Goal: Communication & Community: Answer question/provide support

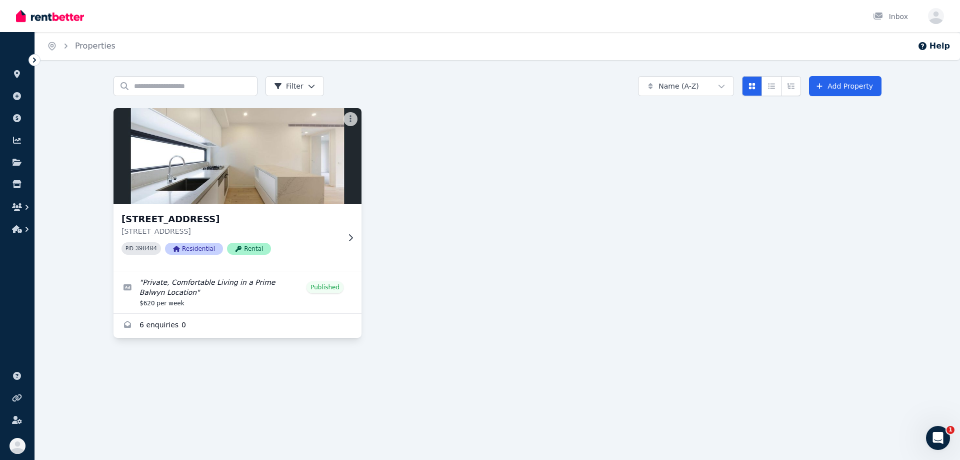
click at [227, 146] on img at bounding box center [238, 156] width 261 height 101
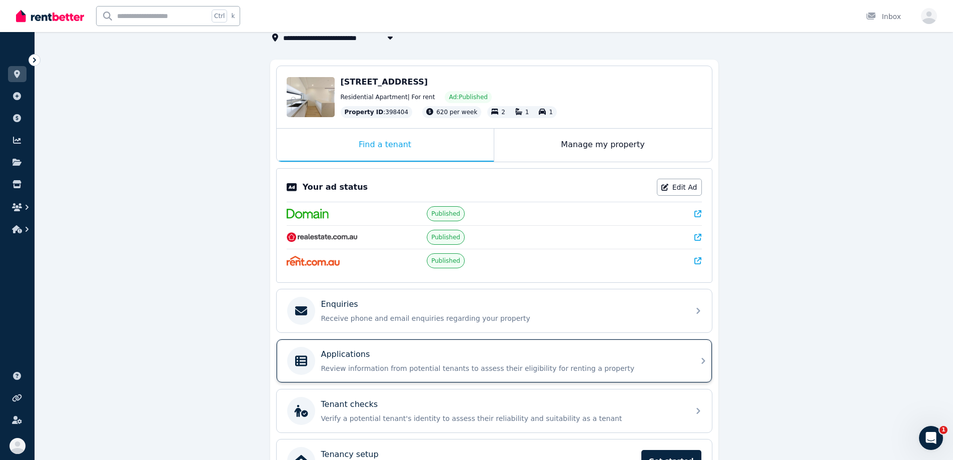
scroll to position [137, 0]
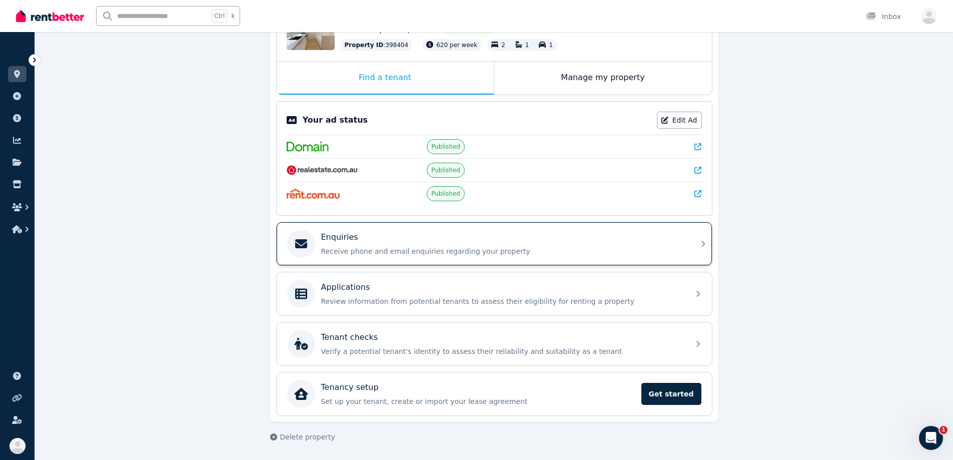
click at [381, 244] on div "Enquiries Receive phone and email enquiries regarding your property" at bounding box center [502, 243] width 362 height 25
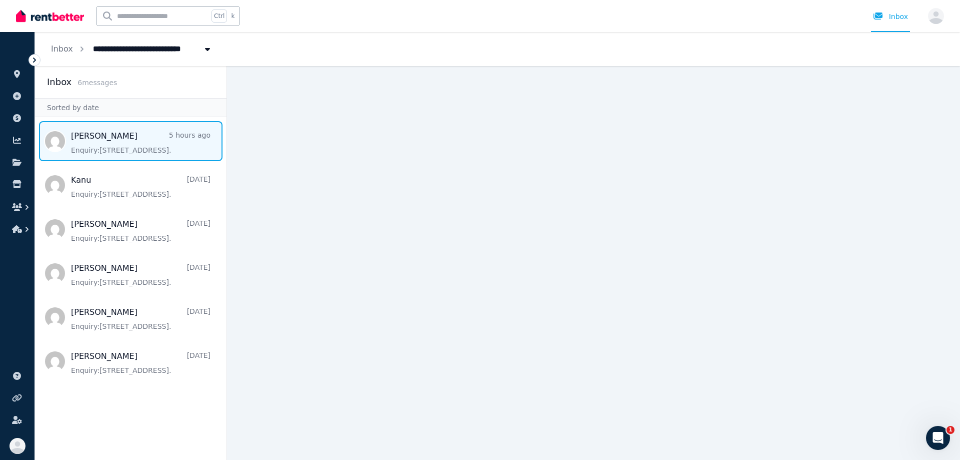
click at [120, 145] on span "Message list" at bounding box center [131, 141] width 192 height 40
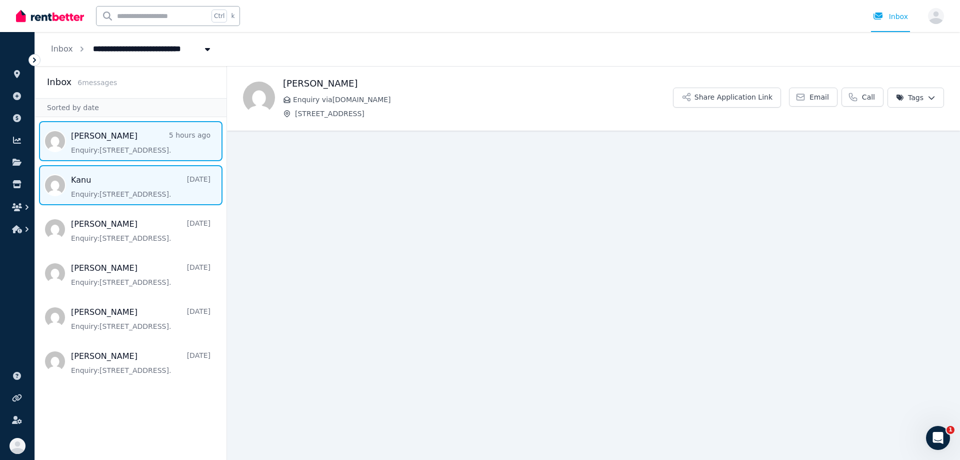
click at [122, 183] on span "Message list" at bounding box center [131, 185] width 192 height 40
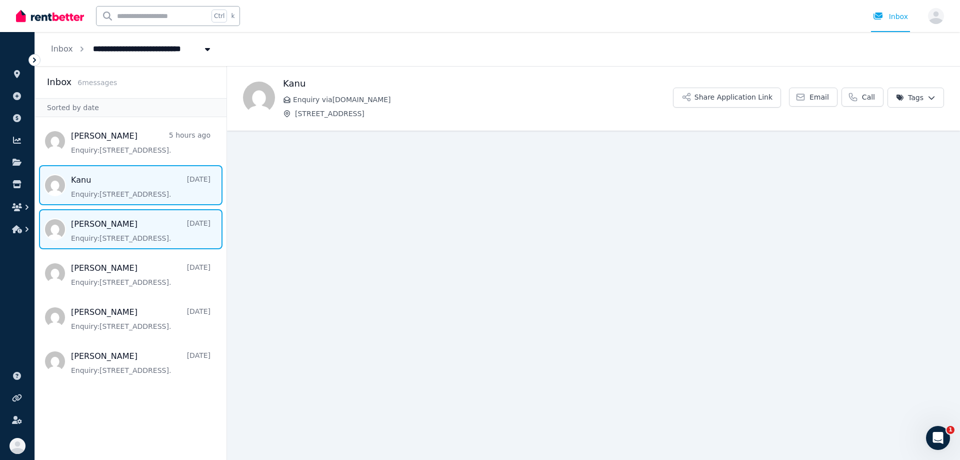
click at [132, 229] on span "Message list" at bounding box center [131, 229] width 192 height 40
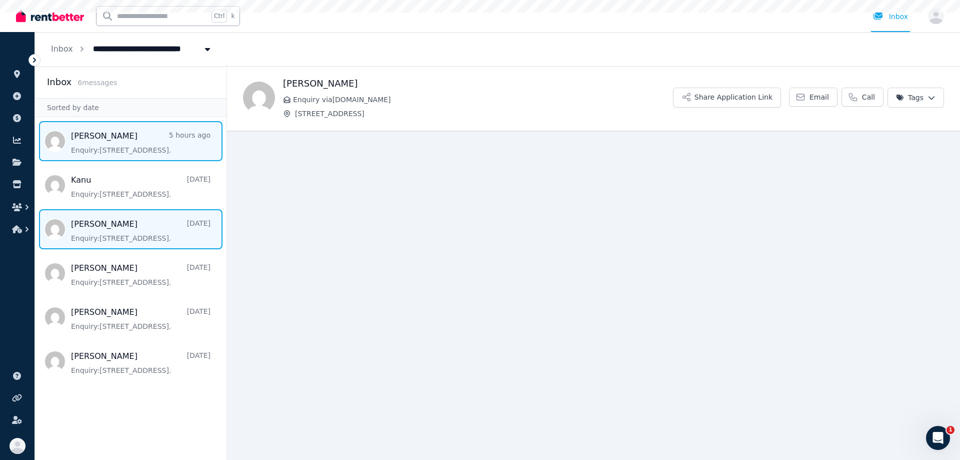
click at [137, 142] on span "Message list" at bounding box center [131, 141] width 192 height 40
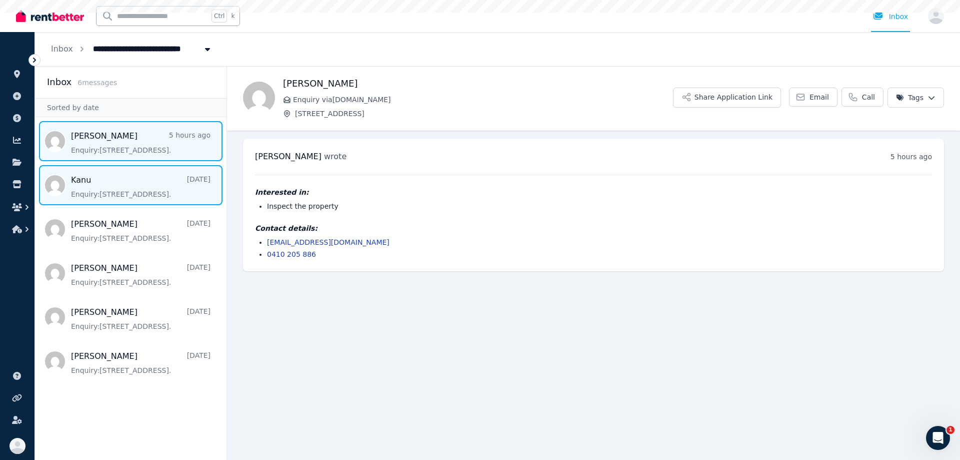
click at [127, 188] on span "Message list" at bounding box center [131, 185] width 192 height 40
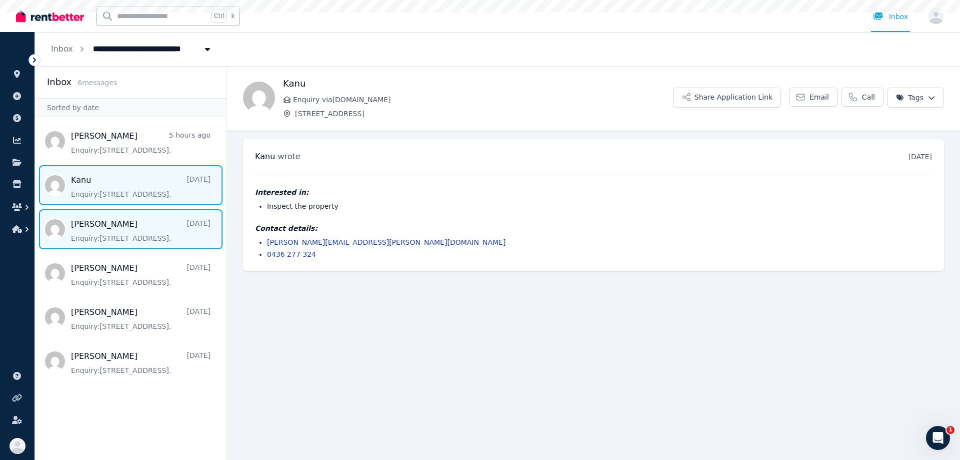
click at [127, 221] on span "Message list" at bounding box center [131, 229] width 192 height 40
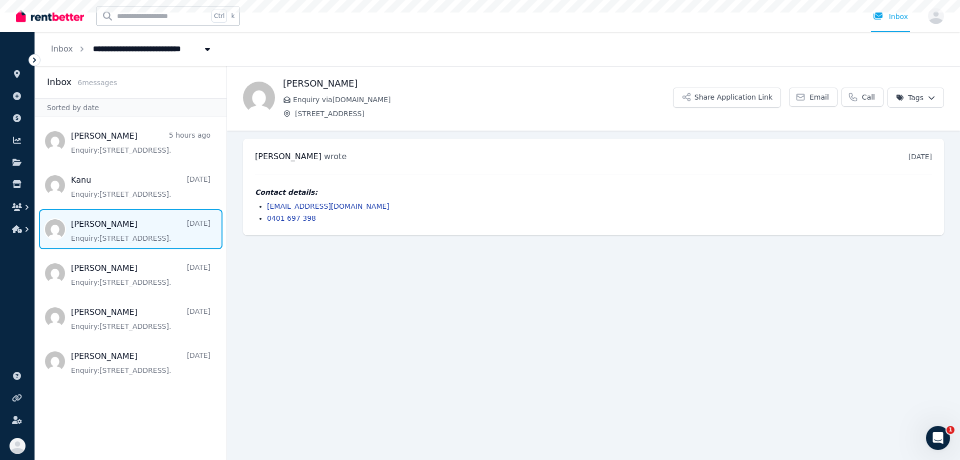
click at [129, 253] on ul "[PERSON_NAME] 5 hours ago Enquiry: [STREET_ADDRESS] . Kanu [DATE] Enquiry: [STR…" at bounding box center [131, 251] width 192 height 260
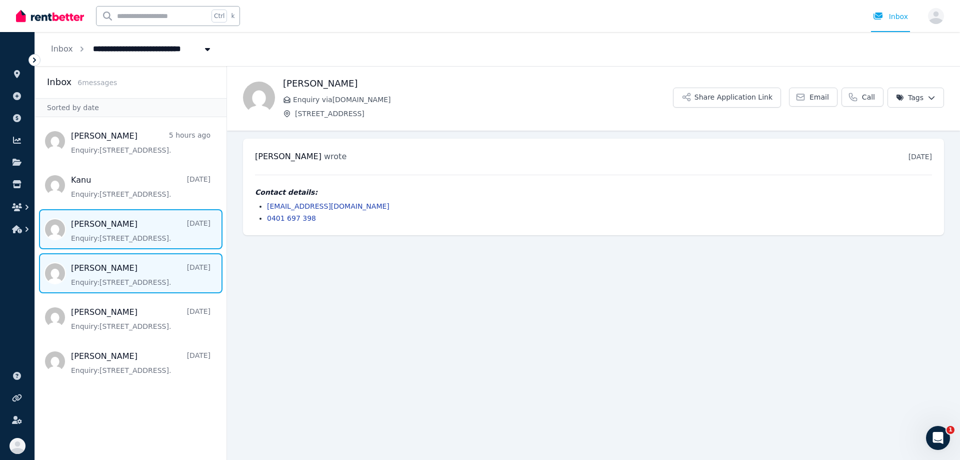
click at [133, 268] on span "Message list" at bounding box center [131, 273] width 192 height 40
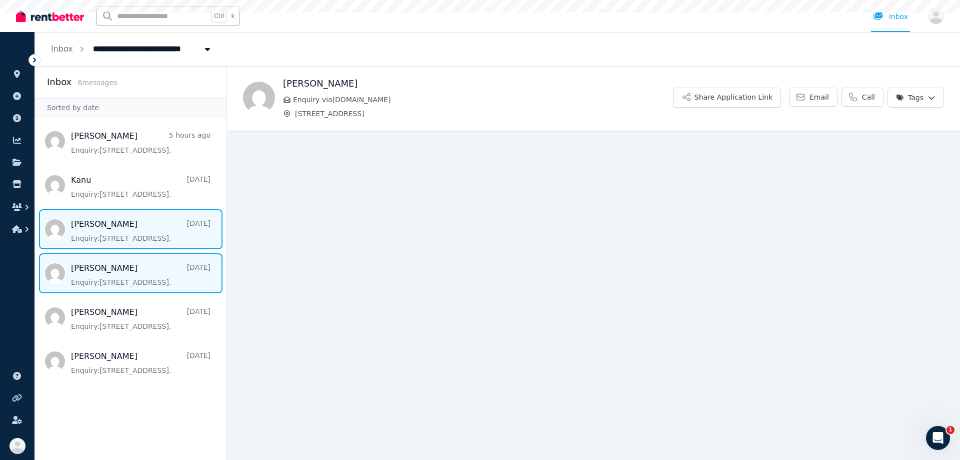
click at [131, 232] on span "Message list" at bounding box center [131, 229] width 192 height 40
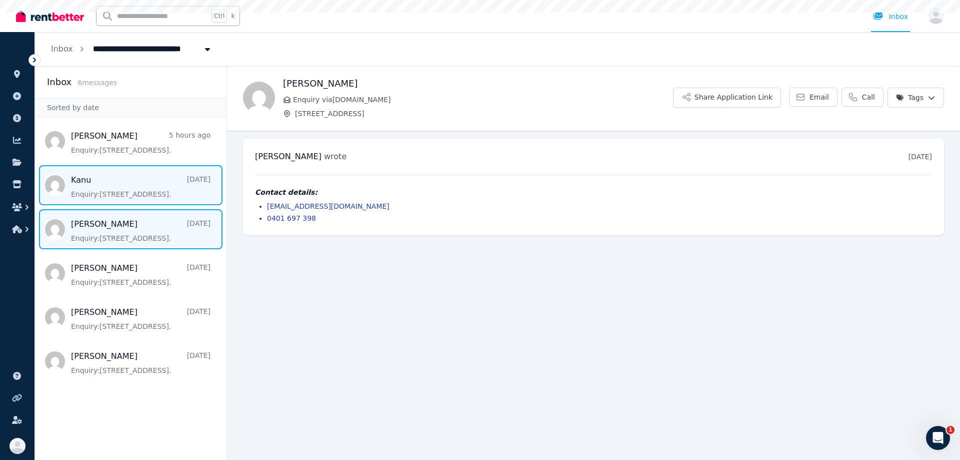
click at [128, 190] on span "Message list" at bounding box center [131, 185] width 192 height 40
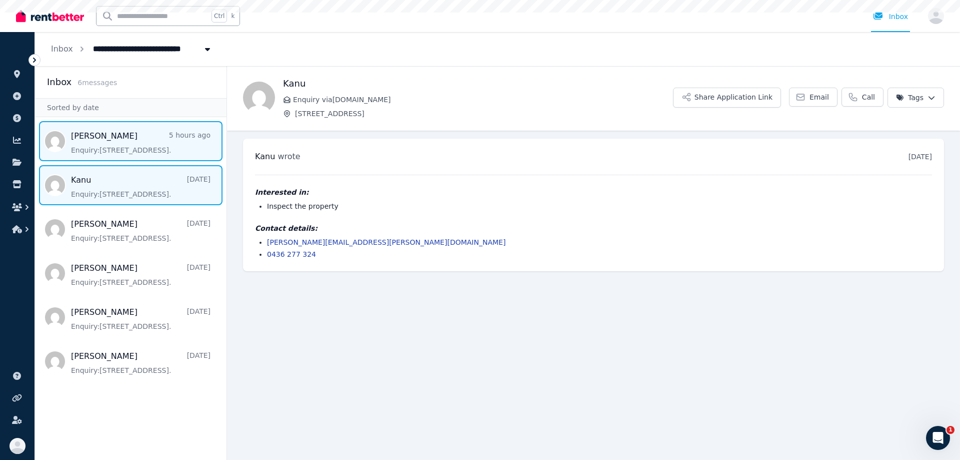
click at [126, 144] on span "Message list" at bounding box center [131, 141] width 192 height 40
click at [118, 181] on span "Message list" at bounding box center [131, 185] width 192 height 40
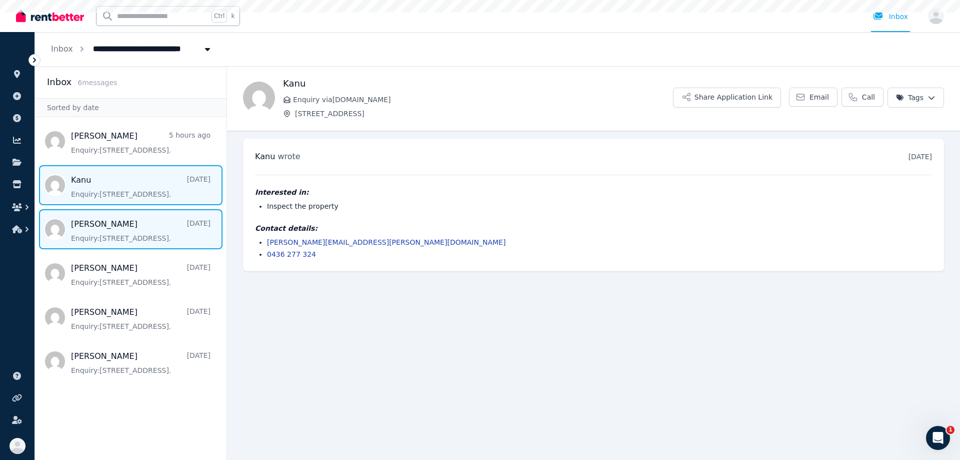
click at [117, 226] on span "Message list" at bounding box center [131, 229] width 192 height 40
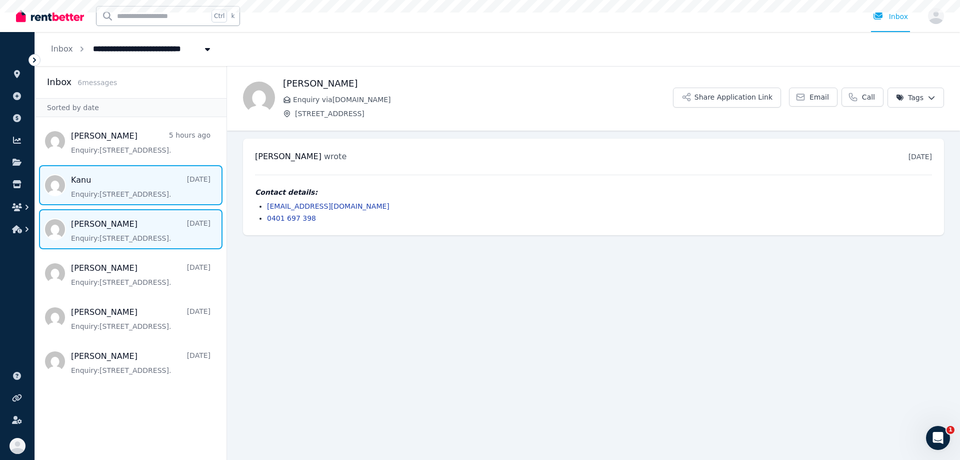
click at [120, 178] on span "Message list" at bounding box center [131, 185] width 192 height 40
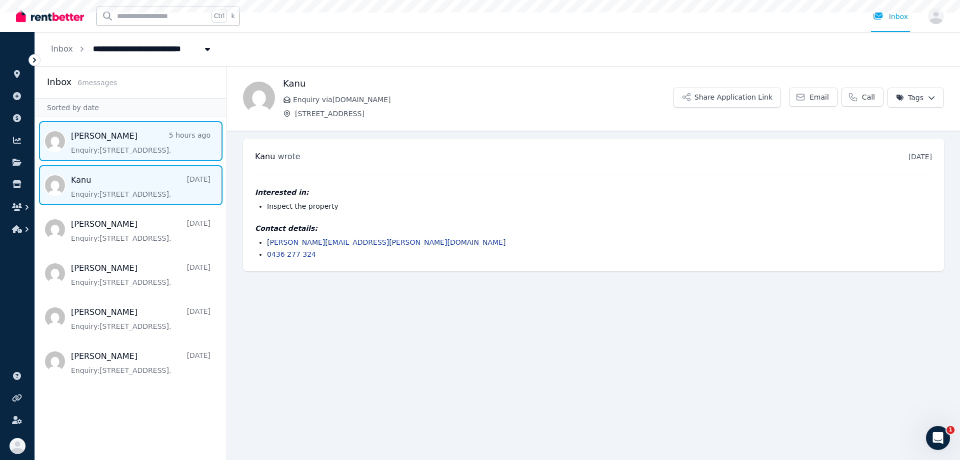
click at [119, 149] on span "Message list" at bounding box center [131, 141] width 192 height 40
click at [118, 170] on span "Message list" at bounding box center [131, 185] width 192 height 40
click at [119, 150] on span "Message list" at bounding box center [131, 141] width 192 height 40
